Goal: Check status: Check status

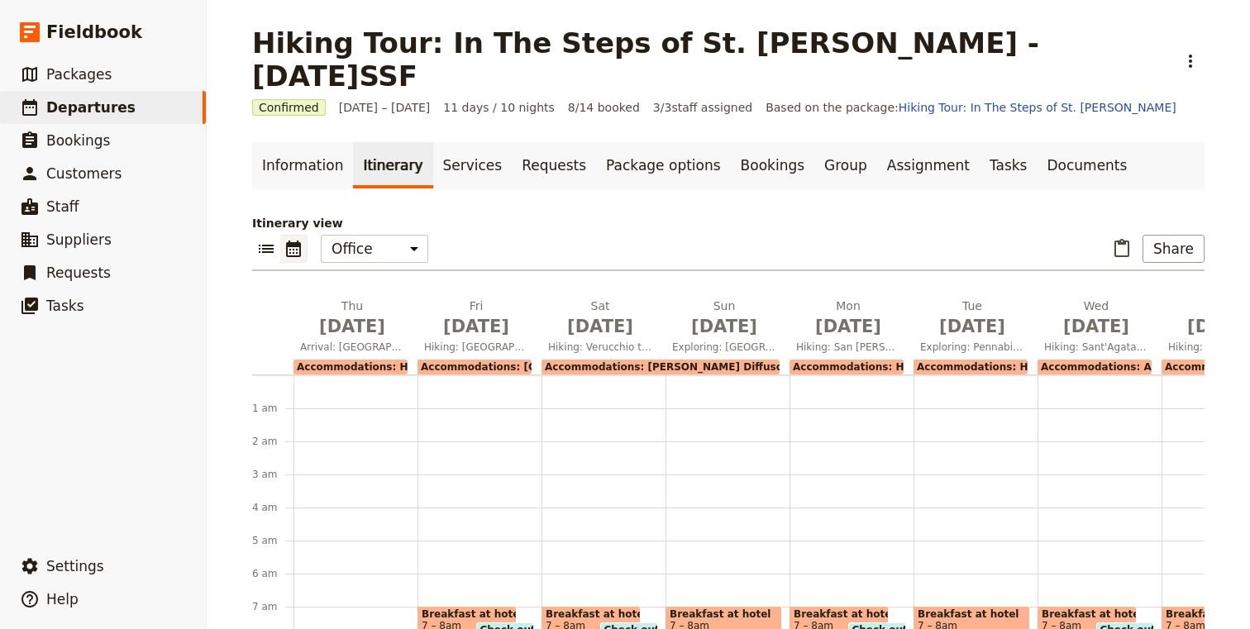
scroll to position [215, 0]
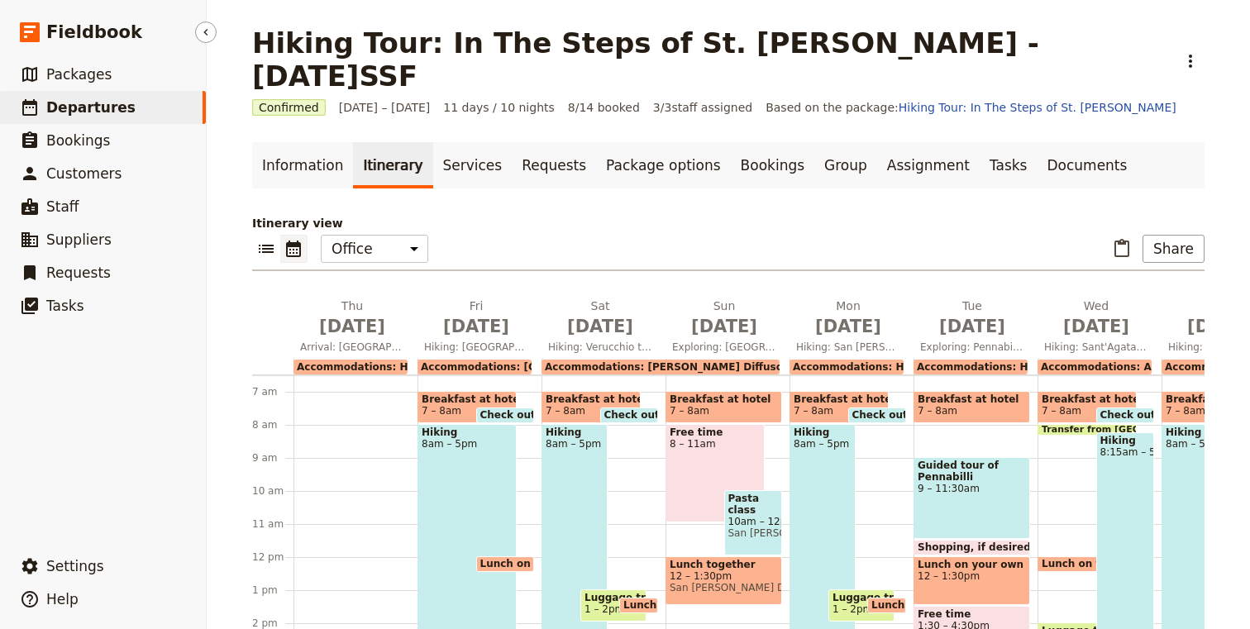
click at [33, 108] on icon at bounding box center [30, 108] width 20 height 20
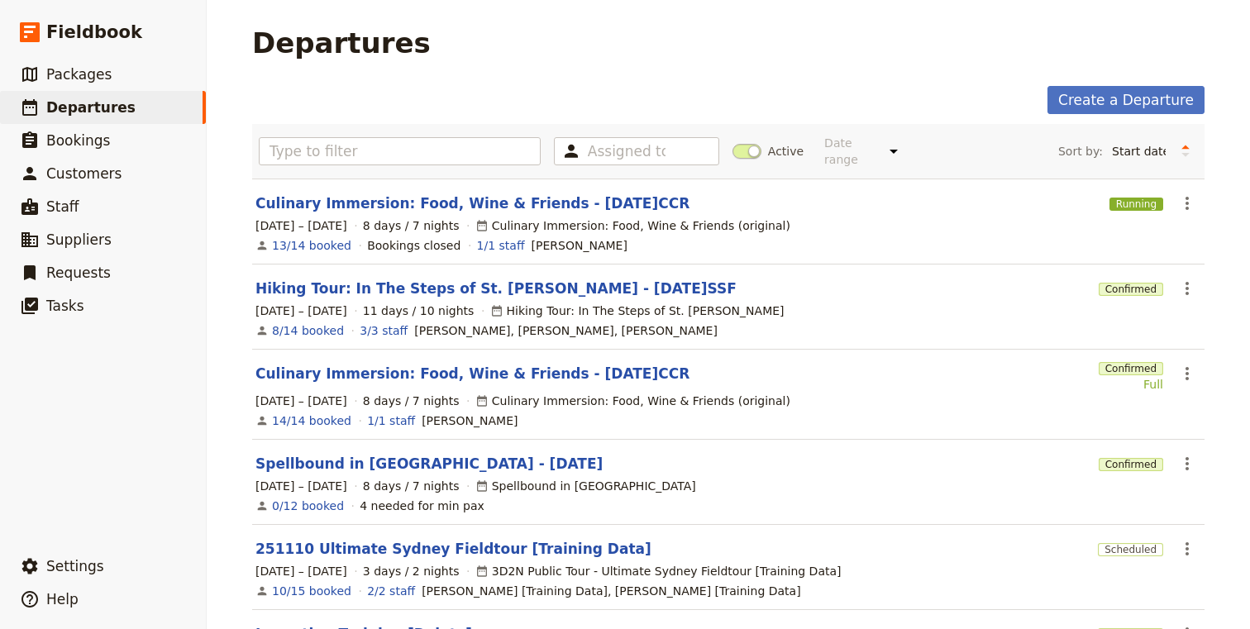
click at [738, 144] on span at bounding box center [747, 151] width 29 height 15
click at [733, 143] on input "Active" at bounding box center [733, 143] width 0 height 0
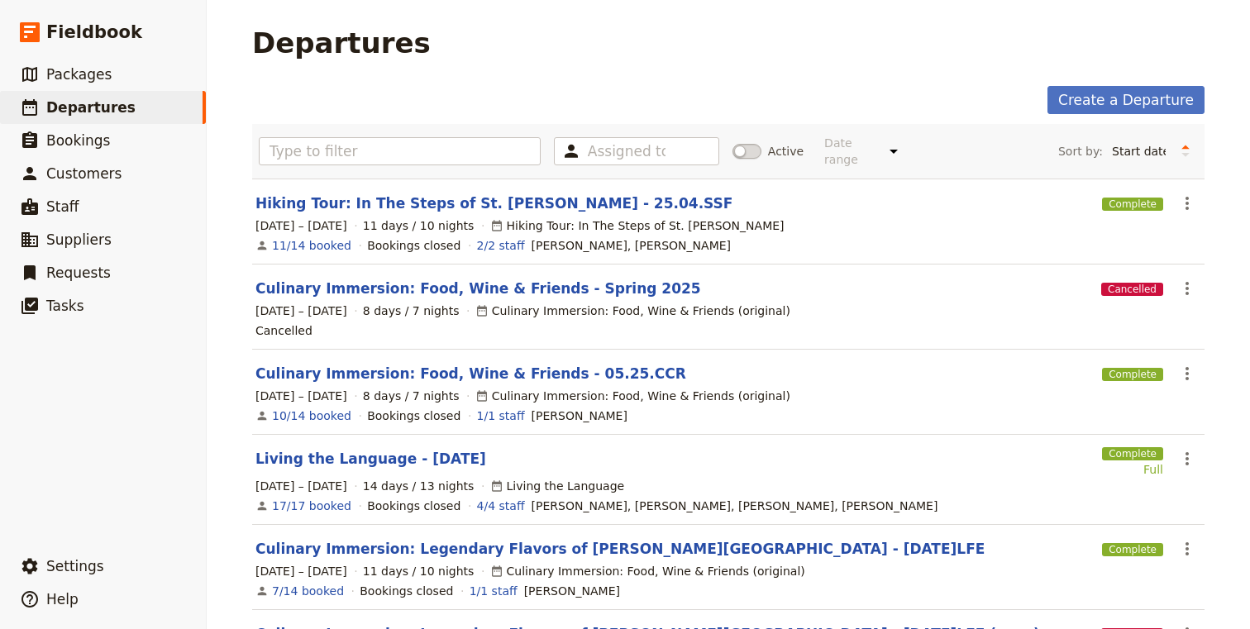
click at [449, 201] on section "Hiking Tour: In The Steps of St. [PERSON_NAME] - 25.04.SSF Complete ​ [DATE] – …" at bounding box center [728, 222] width 953 height 86
click at [442, 193] on link "Hiking Tour: In The Steps of St. [PERSON_NAME] - 25.04.SSF" at bounding box center [494, 203] width 477 height 20
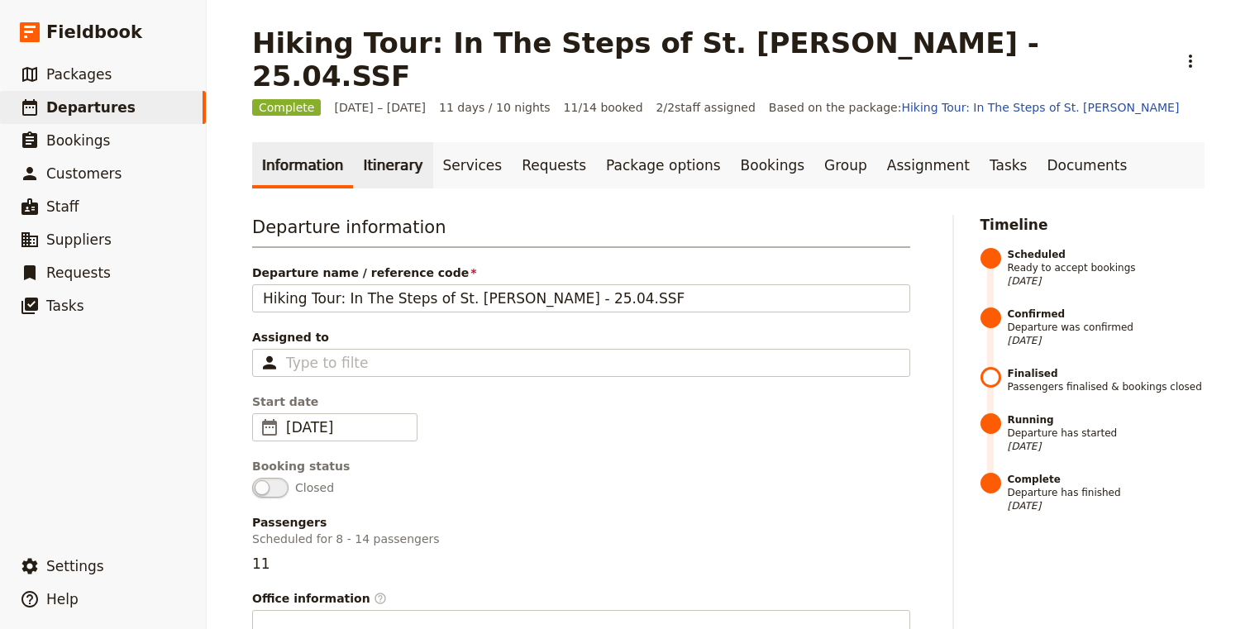
click at [386, 142] on link "Itinerary" at bounding box center [392, 165] width 79 height 46
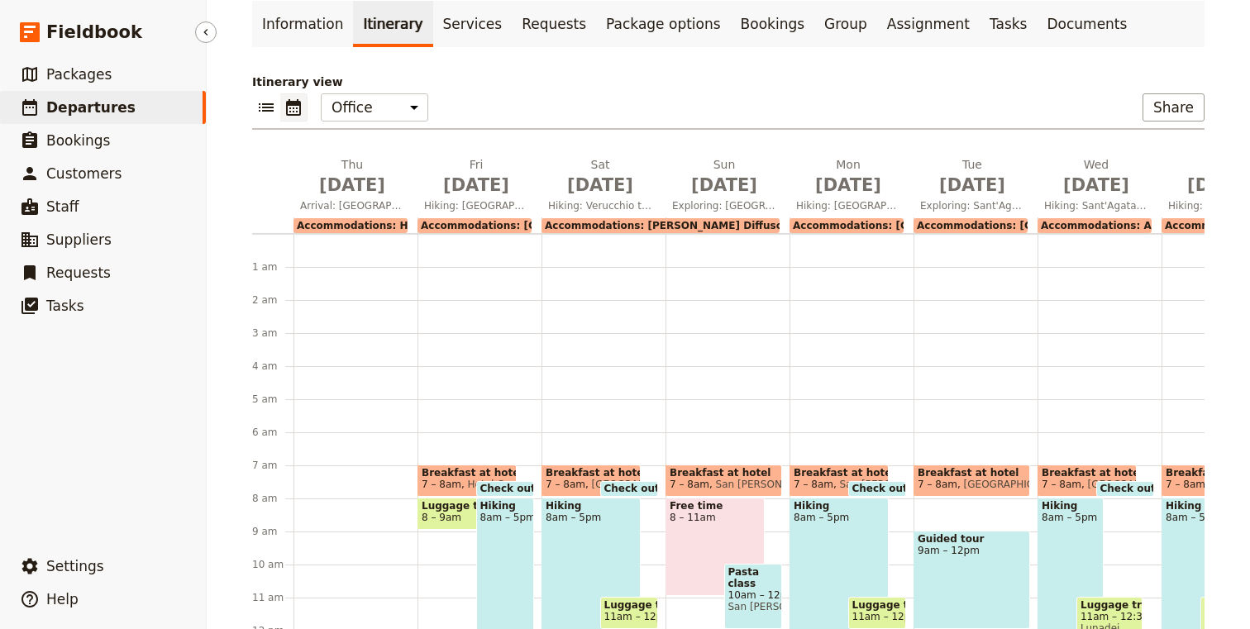
click at [52, 112] on span "Departures" at bounding box center [90, 107] width 89 height 17
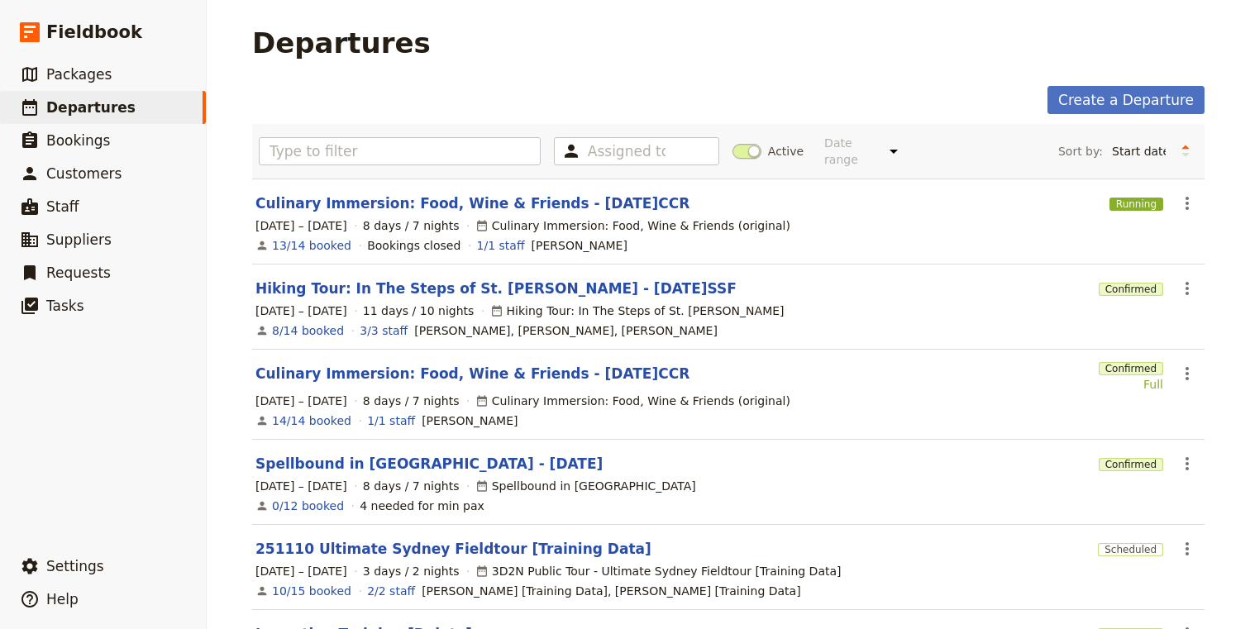
click at [740, 146] on span at bounding box center [747, 151] width 29 height 15
click at [733, 143] on input "Active" at bounding box center [733, 143] width 0 height 0
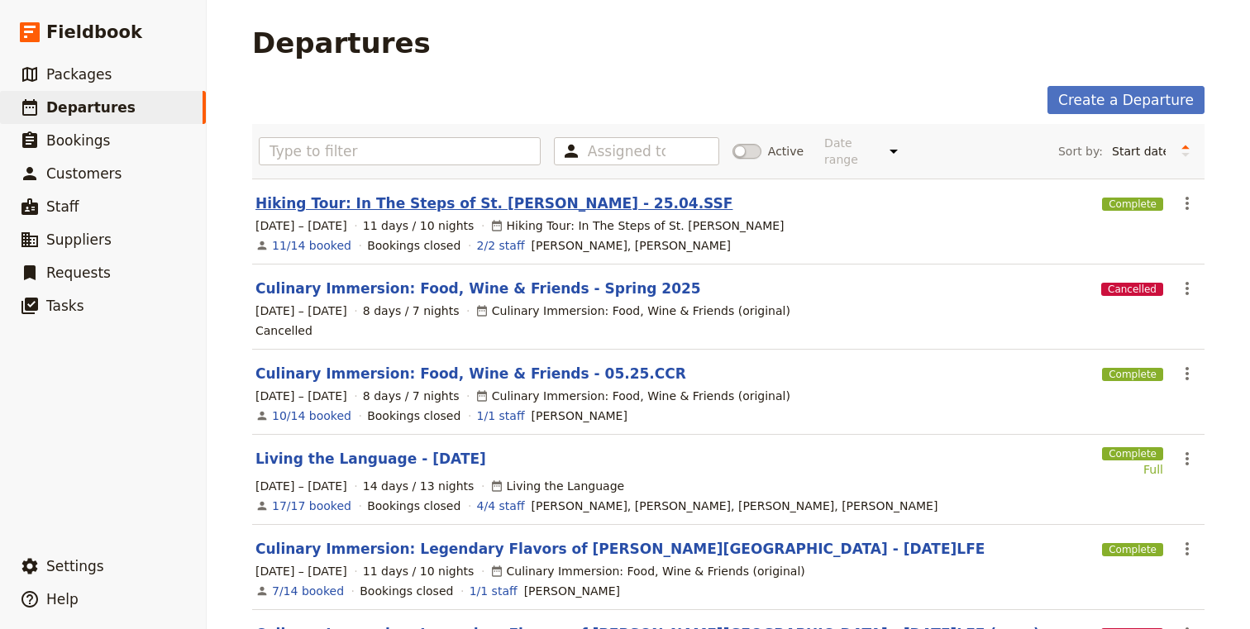
click at [415, 193] on link "Hiking Tour: In The Steps of St. [PERSON_NAME] - 25.04.SSF" at bounding box center [494, 203] width 477 height 20
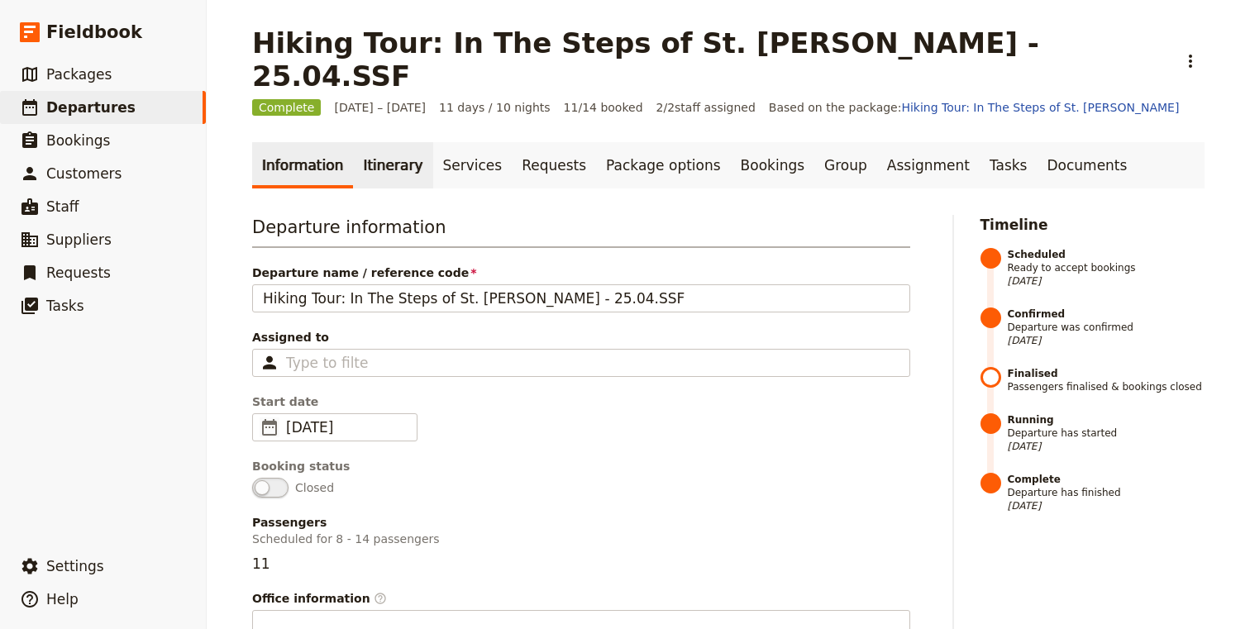
click at [385, 142] on link "Itinerary" at bounding box center [392, 165] width 79 height 46
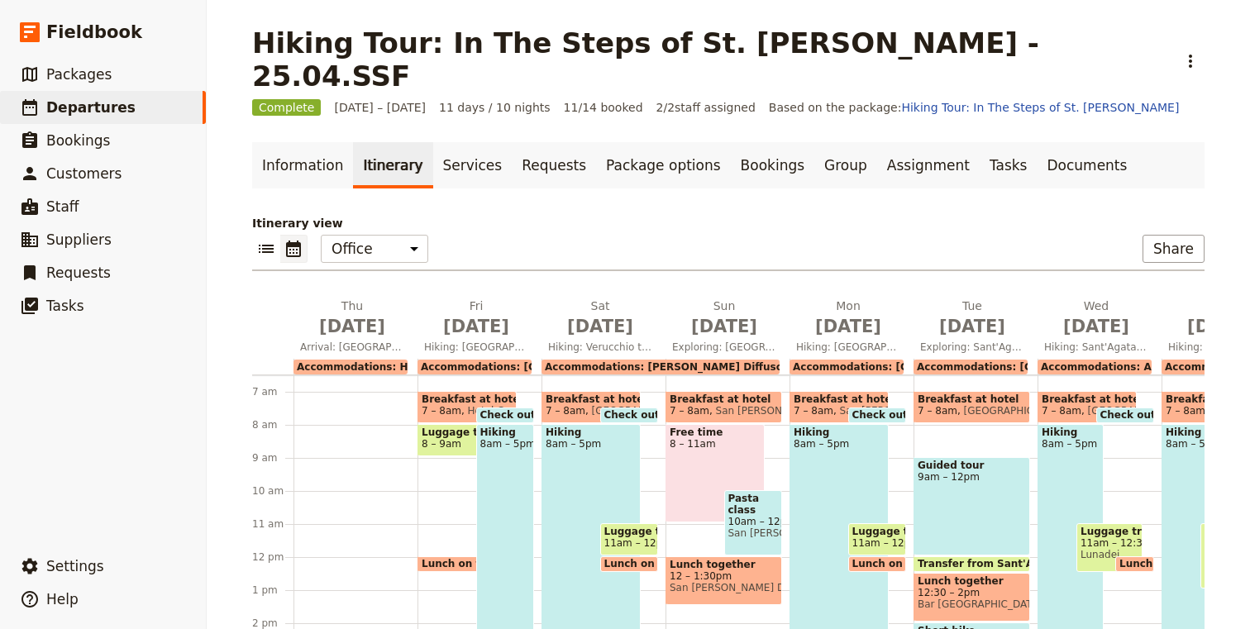
scroll to position [289, 0]
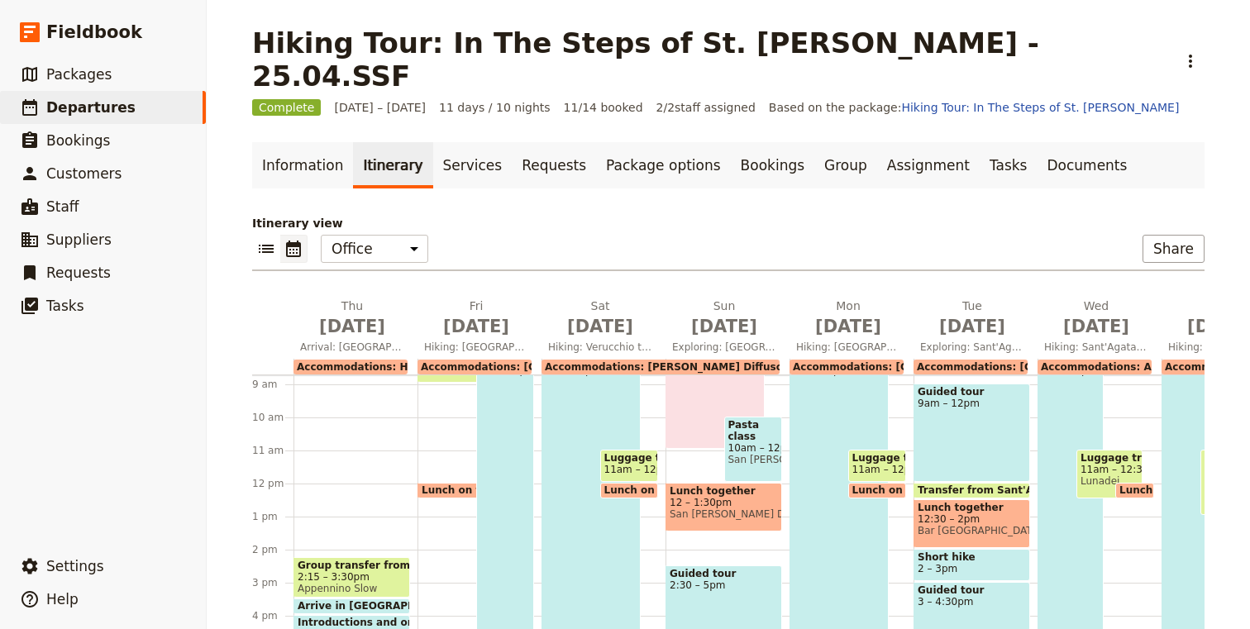
click at [362, 571] on span "2:15 – 3:30pm" at bounding box center [352, 577] width 108 height 12
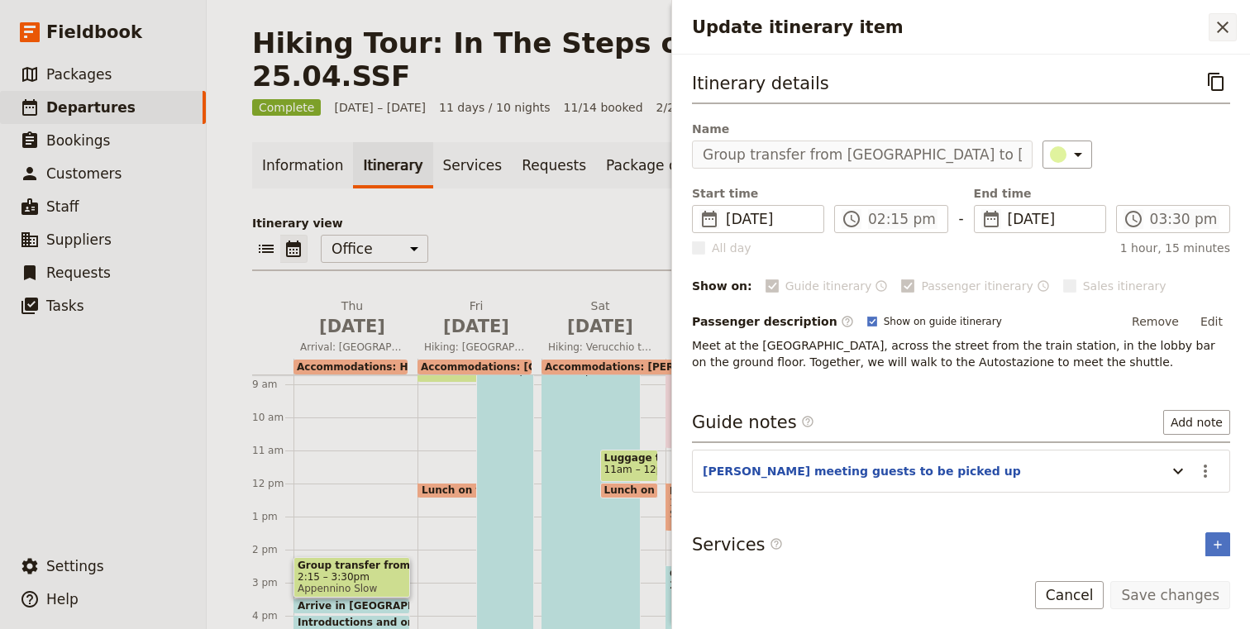
click at [1219, 32] on icon "Close drawer" at bounding box center [1223, 27] width 20 height 20
